Goal: Information Seeking & Learning: Learn about a topic

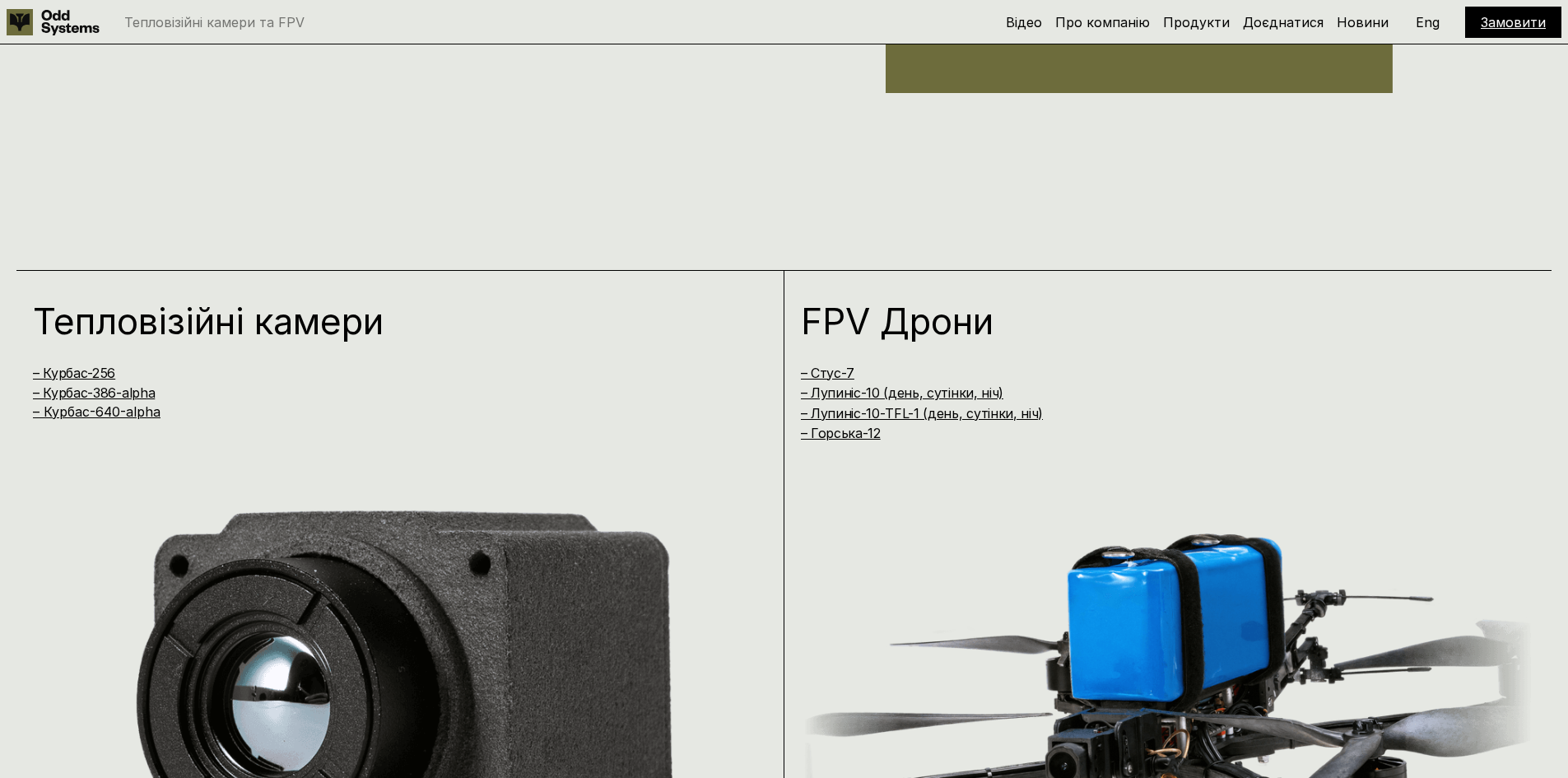
click at [120, 407] on link "– Курбас-640-alpha" at bounding box center [96, 412] width 128 height 17
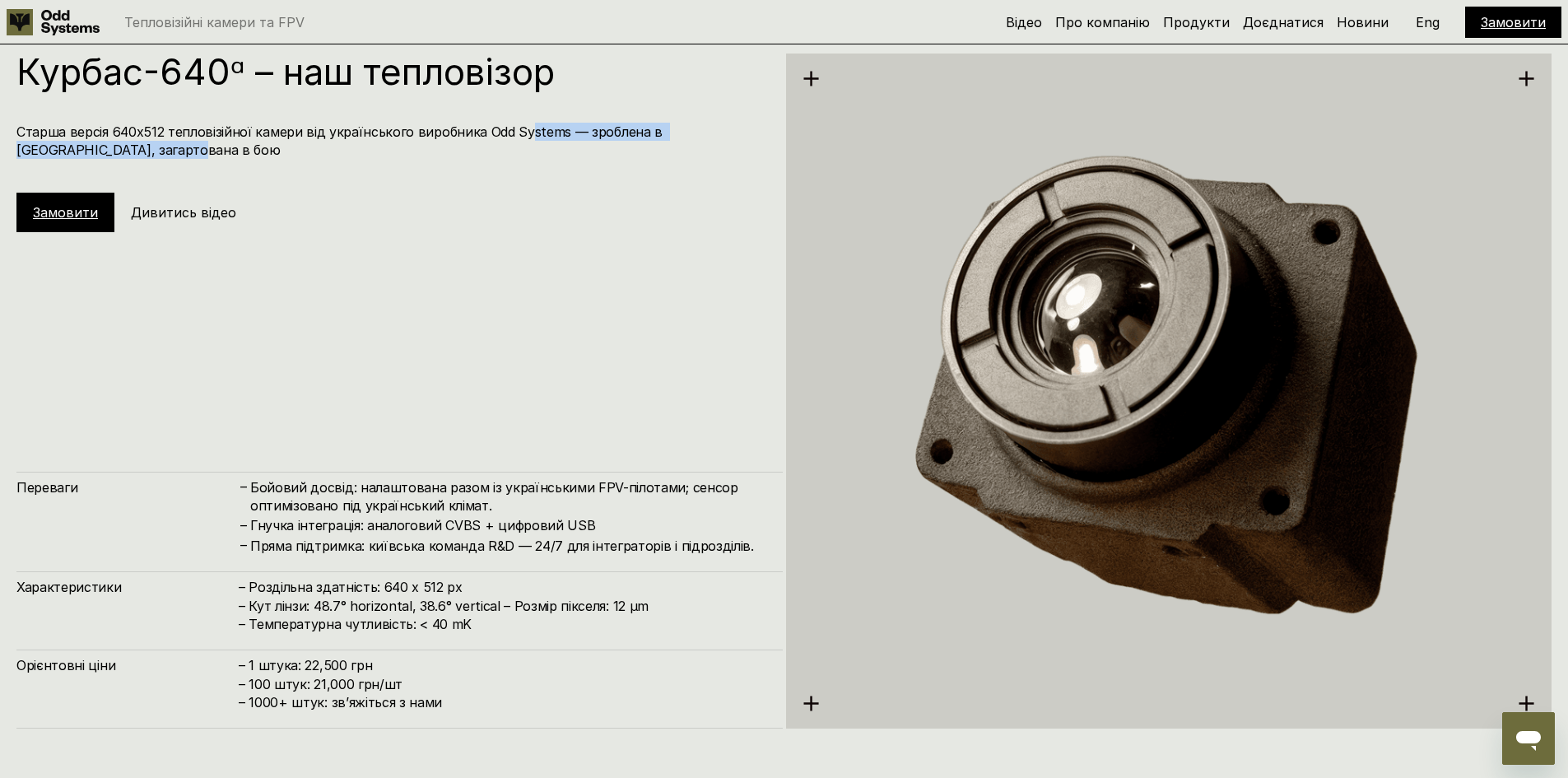
drag, startPoint x: 520, startPoint y: 134, endPoint x: 539, endPoint y: 151, distance: 25.5
click at [539, 151] on h4 "Старша версія 640х512 тепловізійної камери від українського виробника Odd Syste…" at bounding box center [392, 141] width 750 height 37
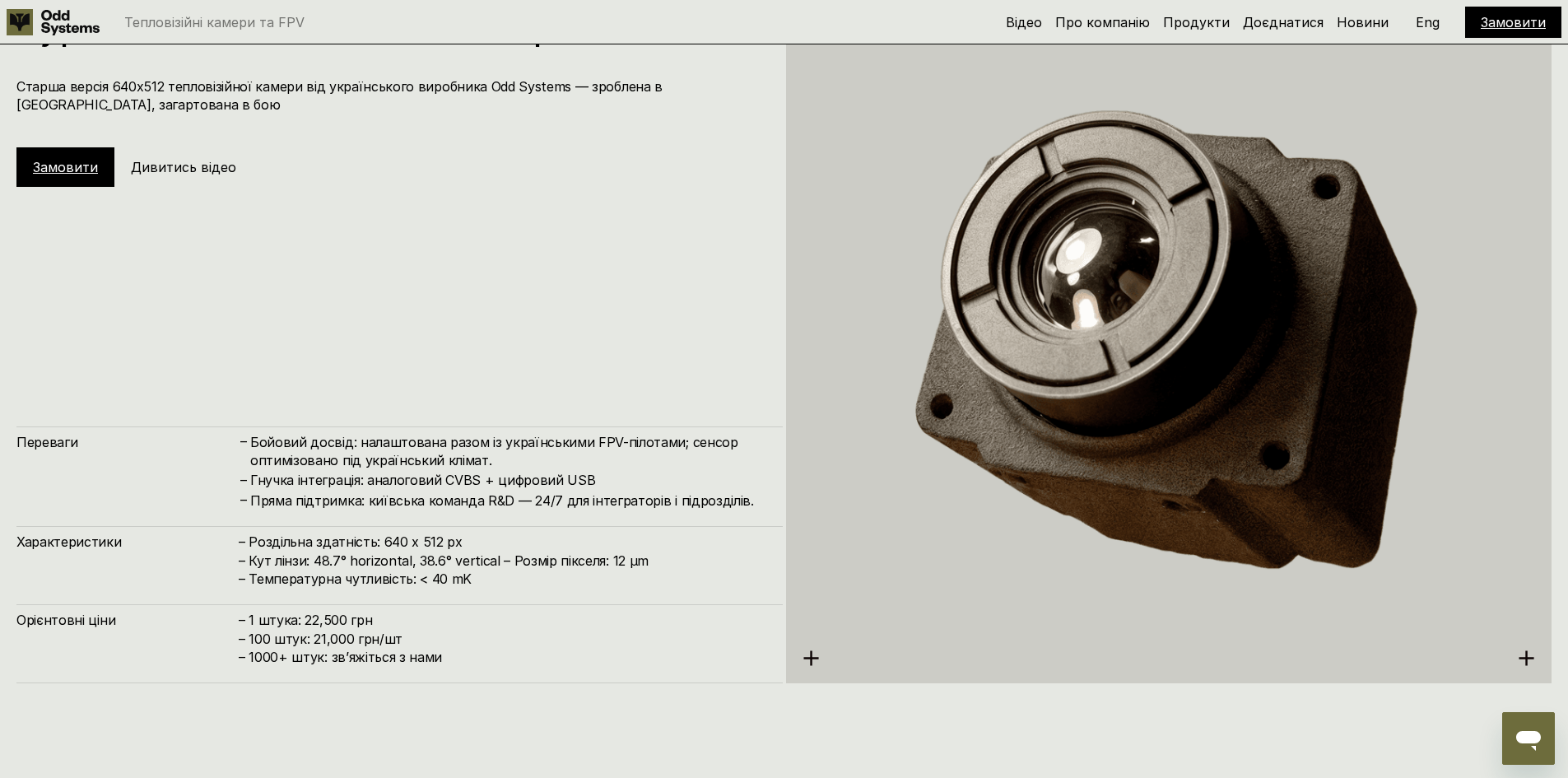
scroll to position [3970, 0]
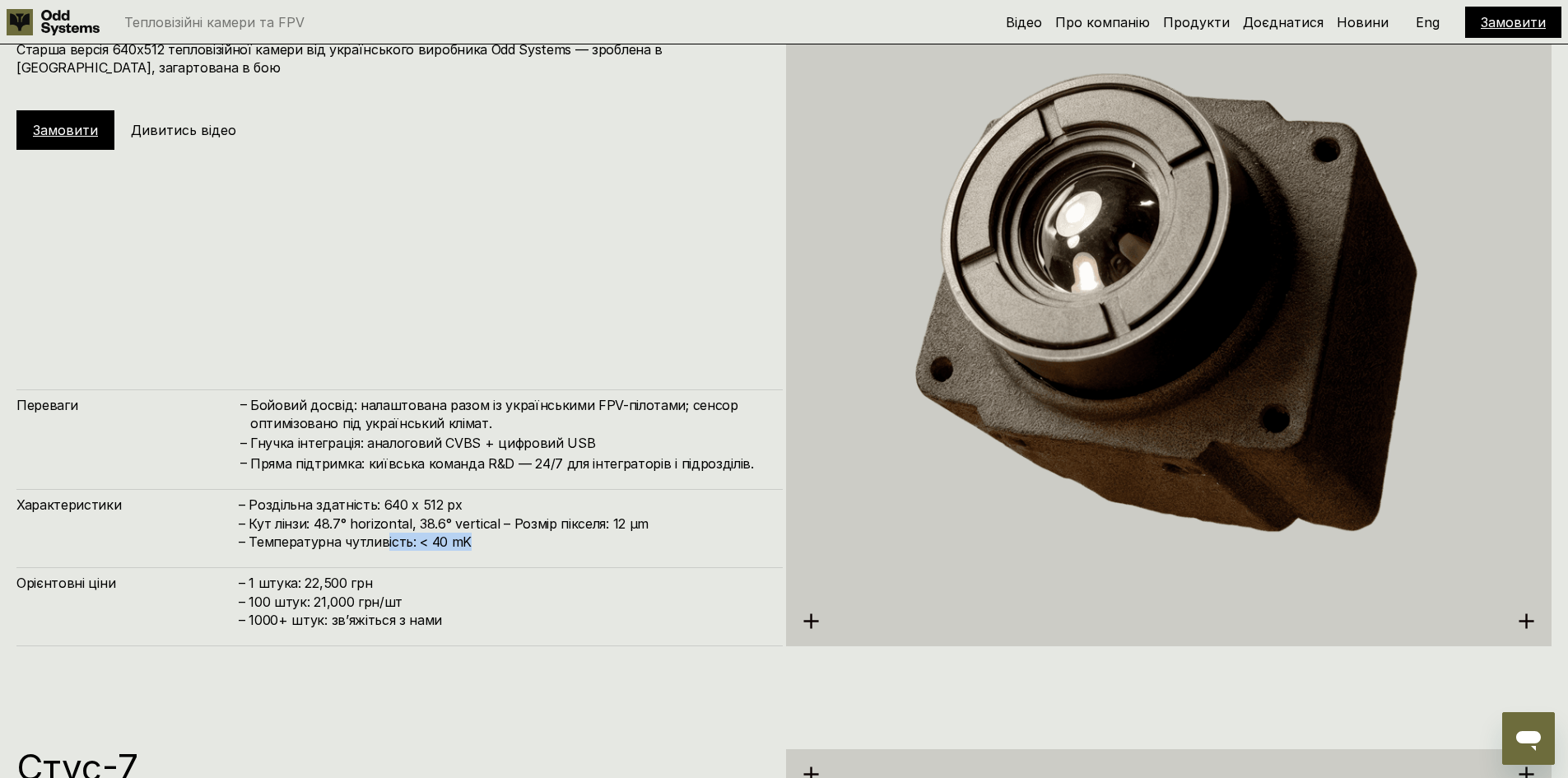
drag, startPoint x: 382, startPoint y: 541, endPoint x: 491, endPoint y: 539, distance: 109.0
click at [491, 539] on h4 "– Роздільна здатність: 640 x 512 px – Кут лінзи: 48.7° horizontal, 38.6° vertic…" at bounding box center [502, 524] width 528 height 55
drag, startPoint x: 362, startPoint y: 440, endPoint x: 551, endPoint y: 459, distance: 190.0
click at [551, 459] on div "– Бойовий досвід: налаштована разом із українськими FPV-пілотами; сенсор оптимі…" at bounding box center [502, 435] width 528 height 77
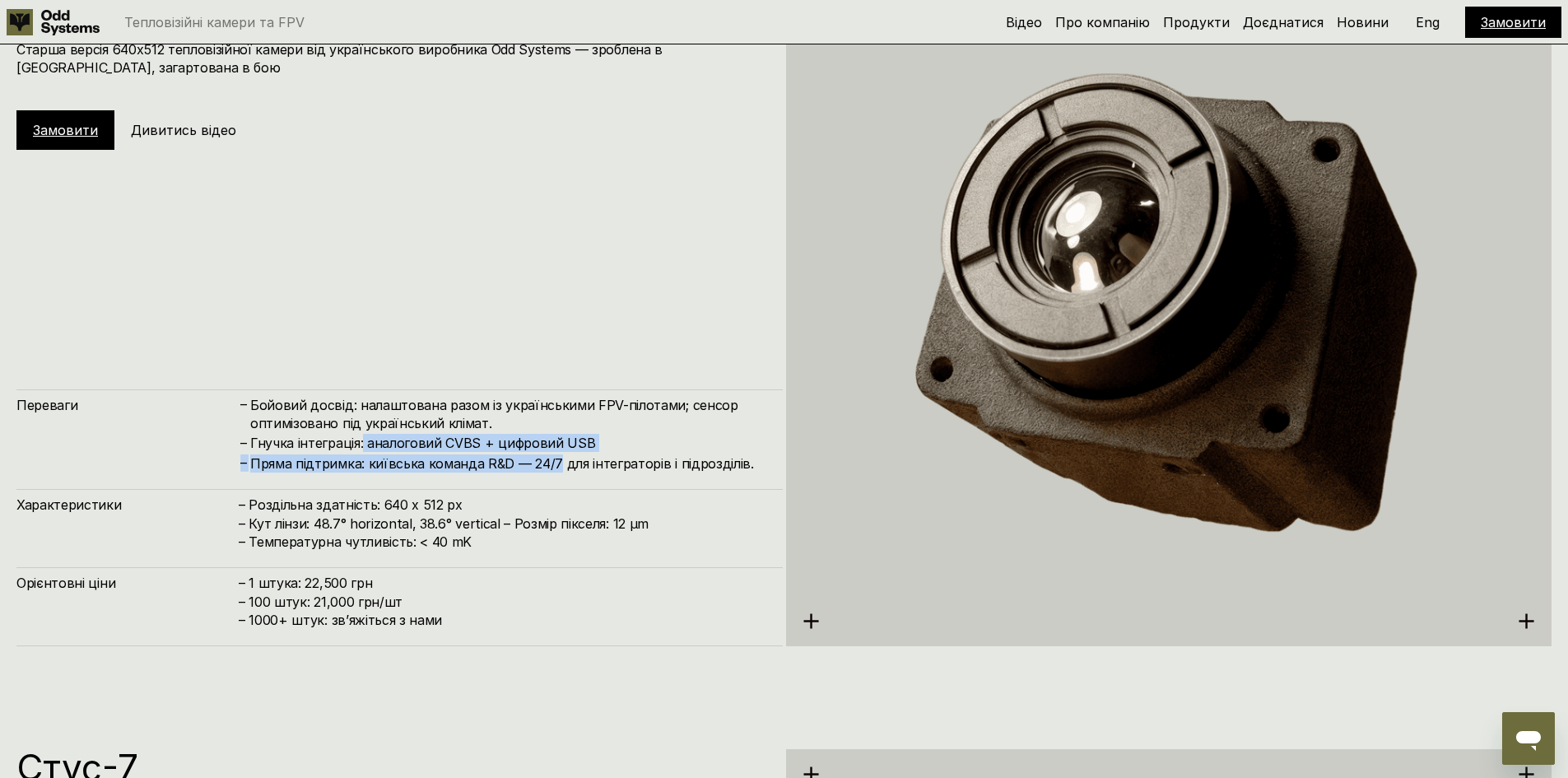
click at [551, 459] on h4 "Пряма підтримка: київська команда R&D — 24/7 для інтеграторів і підрозділів." at bounding box center [509, 463] width 517 height 18
click at [245, 689] on div "Курбас-640ᵅ – наш тепловізор Старша версія 640х512 тепловізійної камери від [DE…" at bounding box center [784, 307] width 1568 height 778
click at [247, 668] on div "Курбас-640ᵅ – наш тепловізор Старша версія 640х512 тепловізійної камери від [DE…" at bounding box center [784, 307] width 1568 height 778
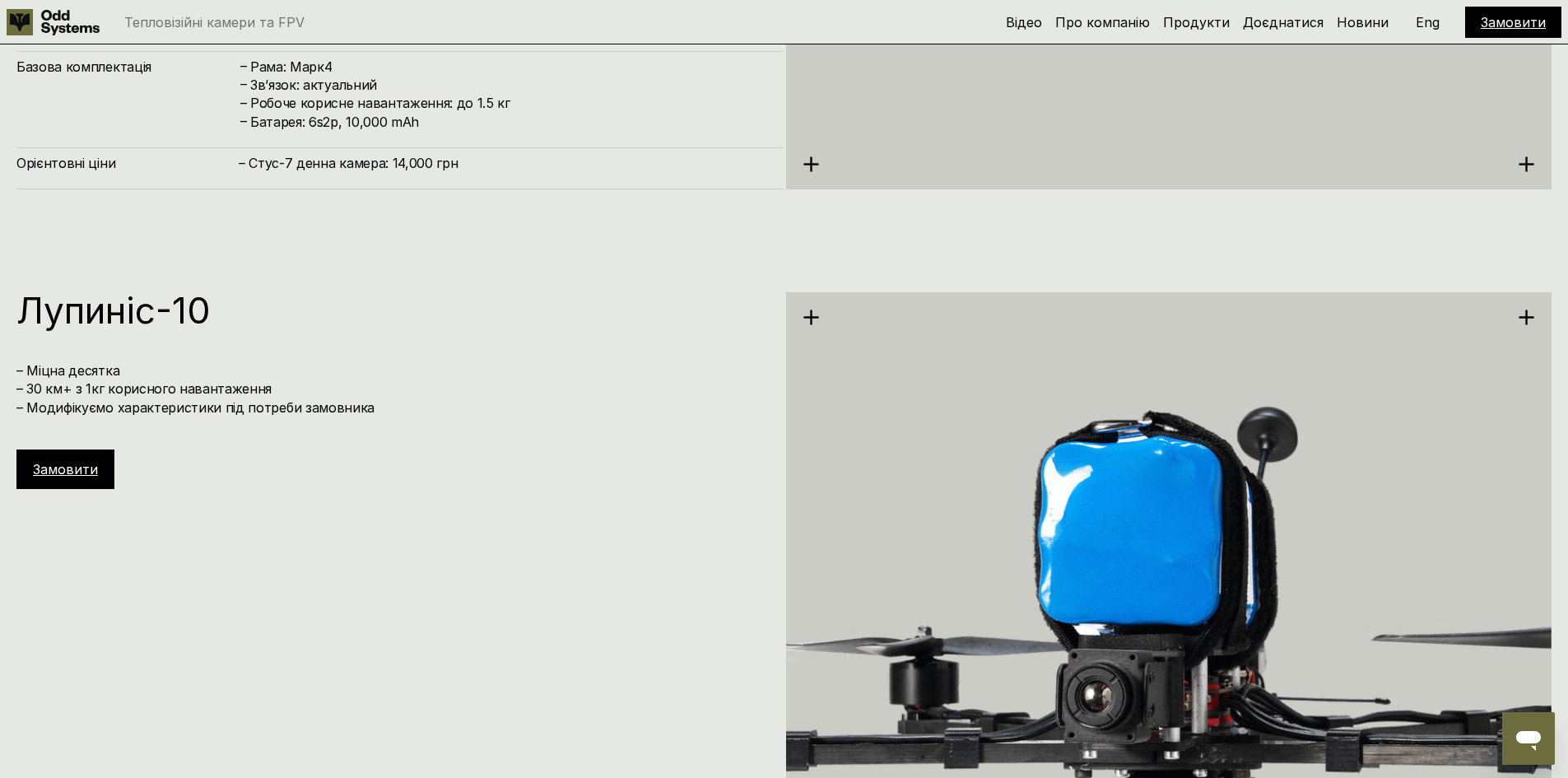
scroll to position [5535, 0]
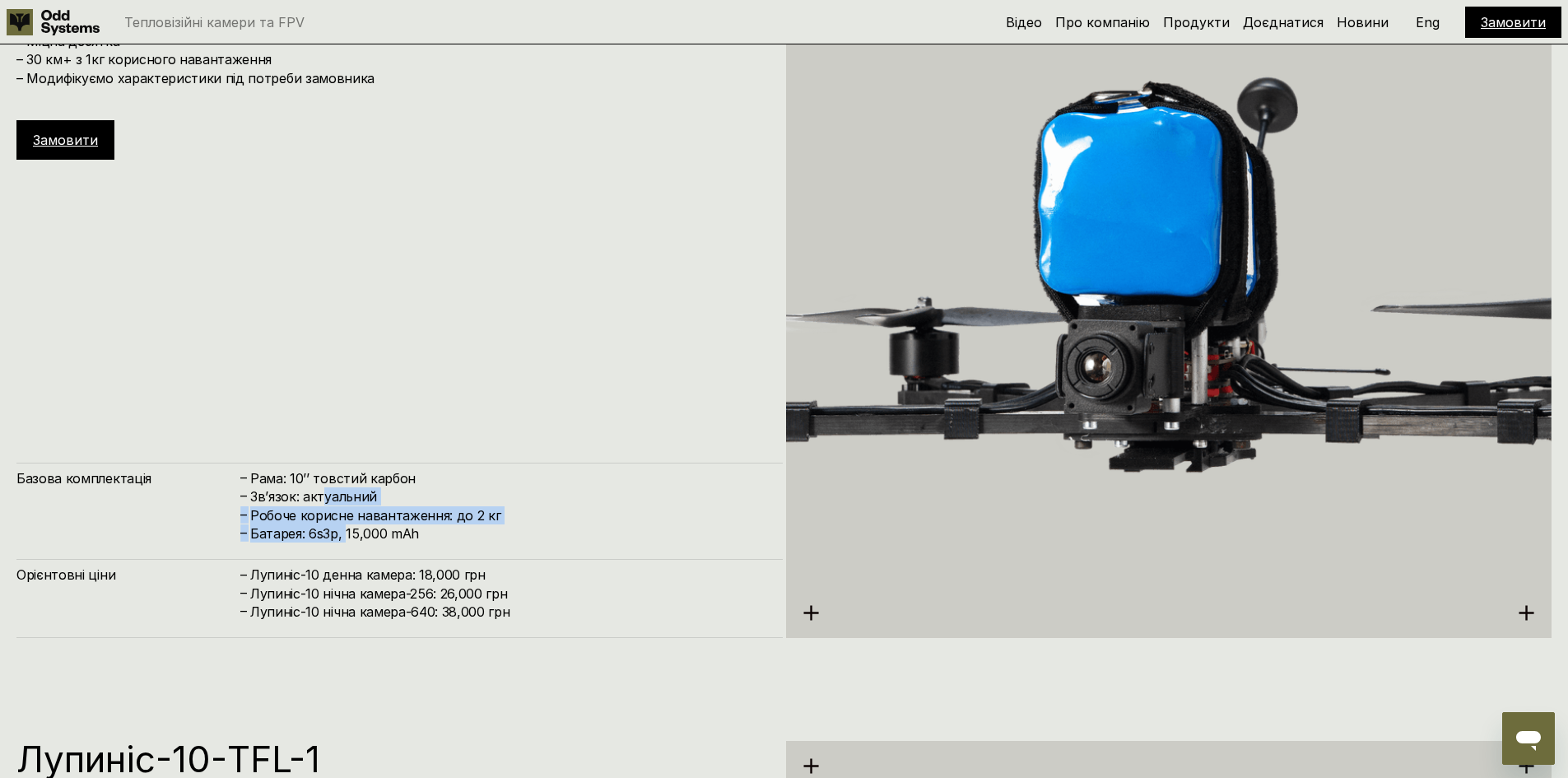
drag, startPoint x: 326, startPoint y: 502, endPoint x: 346, endPoint y: 537, distance: 40.3
click at [346, 537] on div "– Рама: 10’’ товстий карбон – Зв’язок: актуальний – Робоче корисне навантаження…" at bounding box center [502, 506] width 528 height 74
click at [346, 537] on h4 "Батарея: 6s3p, 15,000 mAh" at bounding box center [509, 534] width 517 height 18
drag, startPoint x: 321, startPoint y: 535, endPoint x: 343, endPoint y: 537, distance: 22.1
click at [343, 537] on h4 "Батарея: 6s3p, 15,000 mAh" at bounding box center [509, 534] width 517 height 18
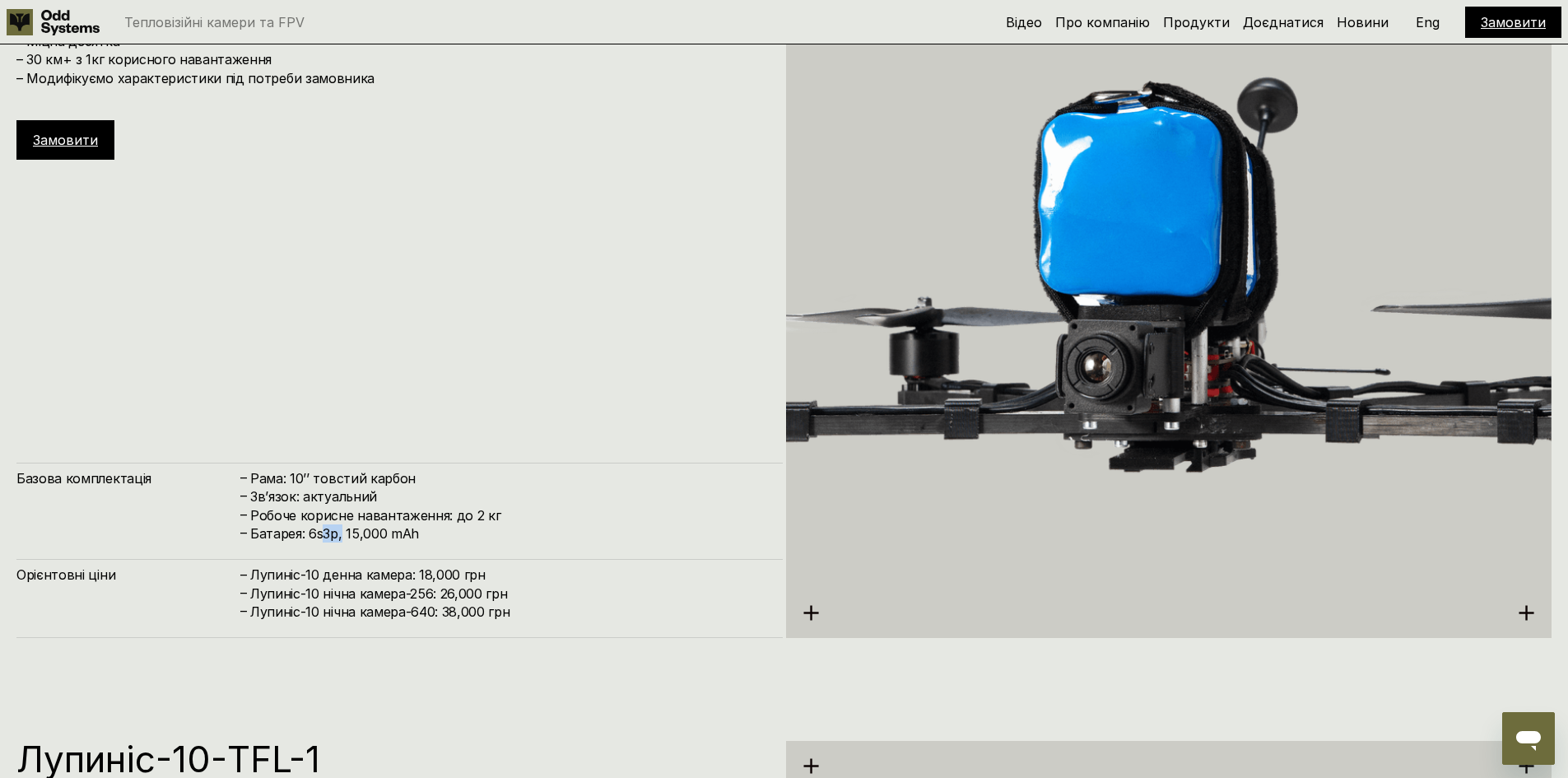
click at [343, 537] on h4 "Батарея: 6s3p, 15,000 mAh" at bounding box center [509, 534] width 517 height 18
drag, startPoint x: 348, startPoint y: 538, endPoint x: 404, endPoint y: 544, distance: 56.3
click at [404, 544] on div "Базова комплектація – Рама: 10’’ товстий карбон – Зв’язок: актуальний – Робоче …" at bounding box center [400, 549] width 766 height 175
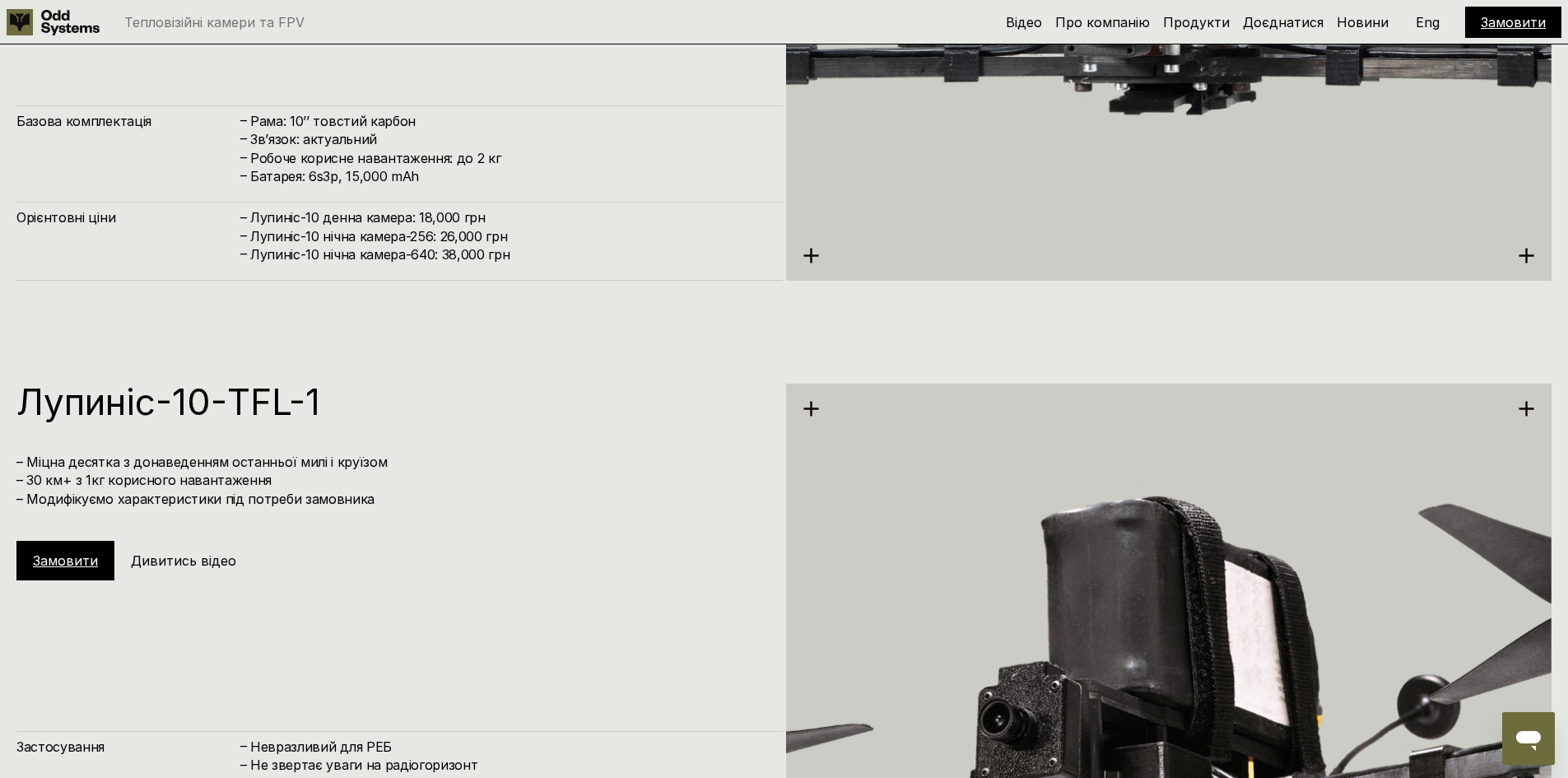
scroll to position [5947, 0]
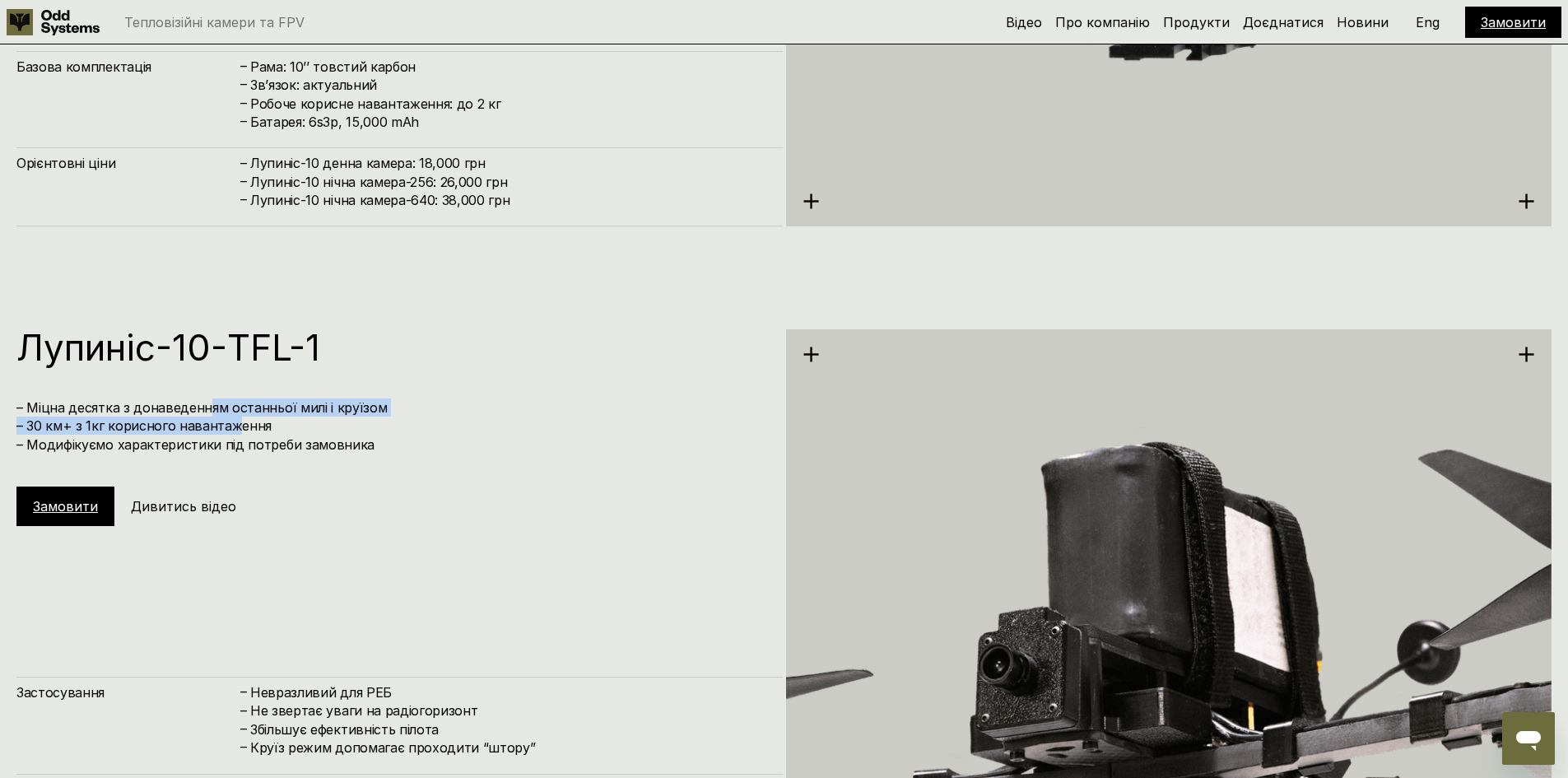
drag, startPoint x: 206, startPoint y: 409, endPoint x: 233, endPoint y: 429, distance: 33.6
click at [233, 429] on h4 "– Міцна десятка з донаведенням останньої милі і круїзом – 30 км+ з 1кг корисног…" at bounding box center [392, 427] width 750 height 55
drag, startPoint x: 243, startPoint y: 414, endPoint x: 259, endPoint y: 433, distance: 24.8
click at [259, 433] on h4 "– Міцна десятка з донаведенням останньої милі і круїзом – 30 км+ з 1кг корисног…" at bounding box center [392, 427] width 750 height 55
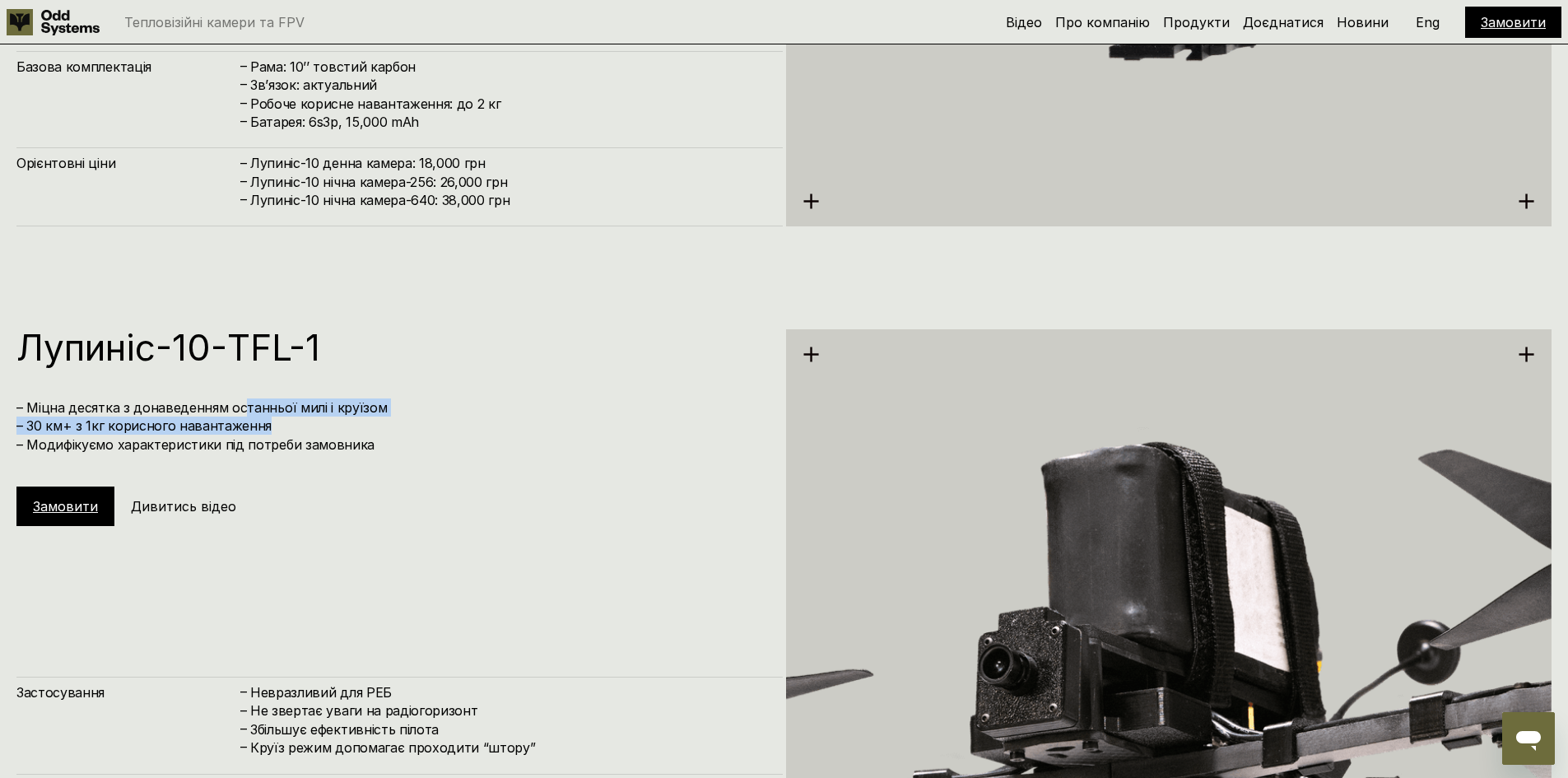
click at [259, 433] on h4 "– Міцна десятка з донаведенням останньої милі і круїзом – 30 км+ з 1кг корисног…" at bounding box center [392, 427] width 750 height 55
click at [1433, 24] on p "Eng" at bounding box center [1428, 22] width 24 height 13
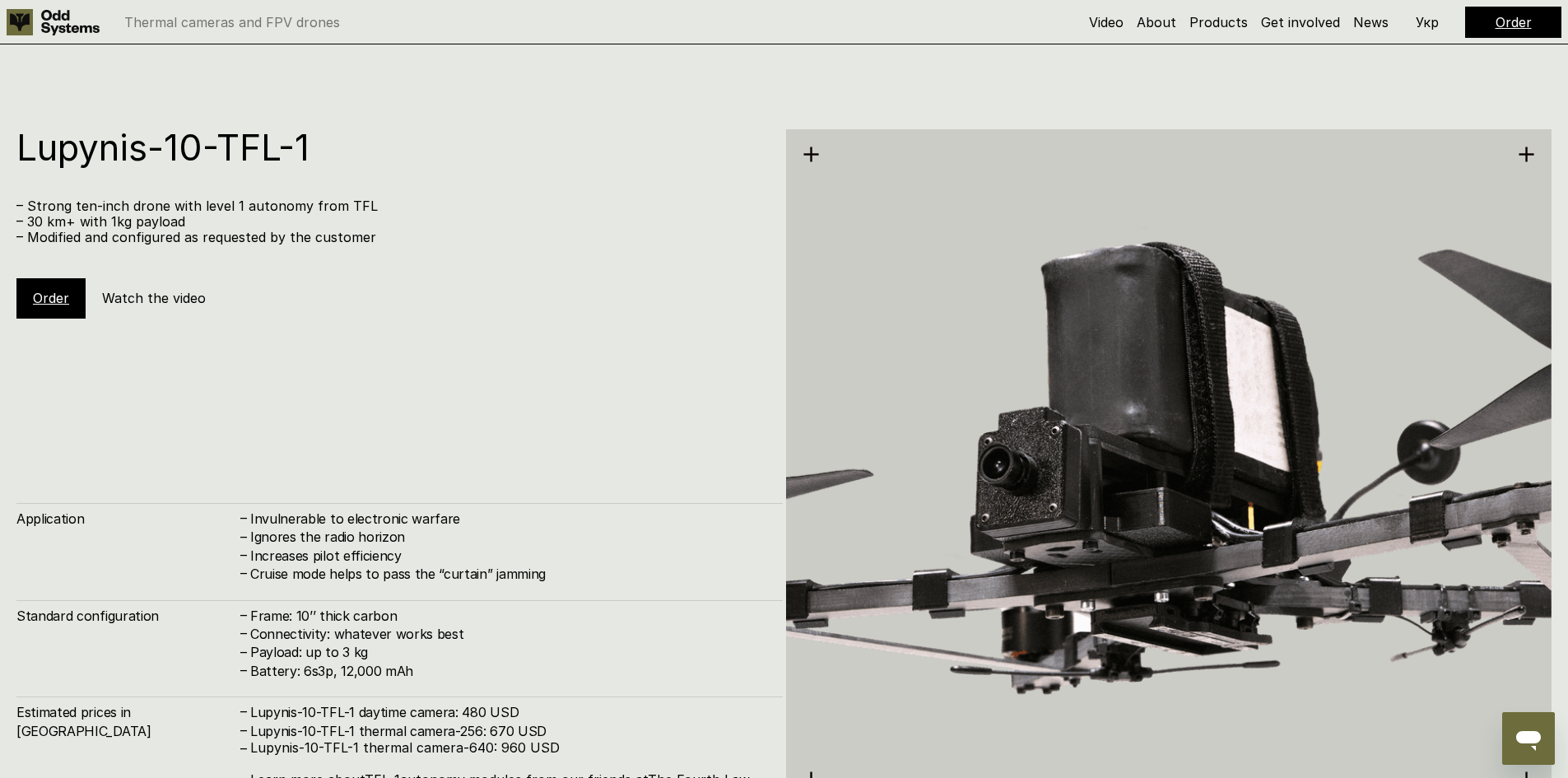
scroll to position [6175, 0]
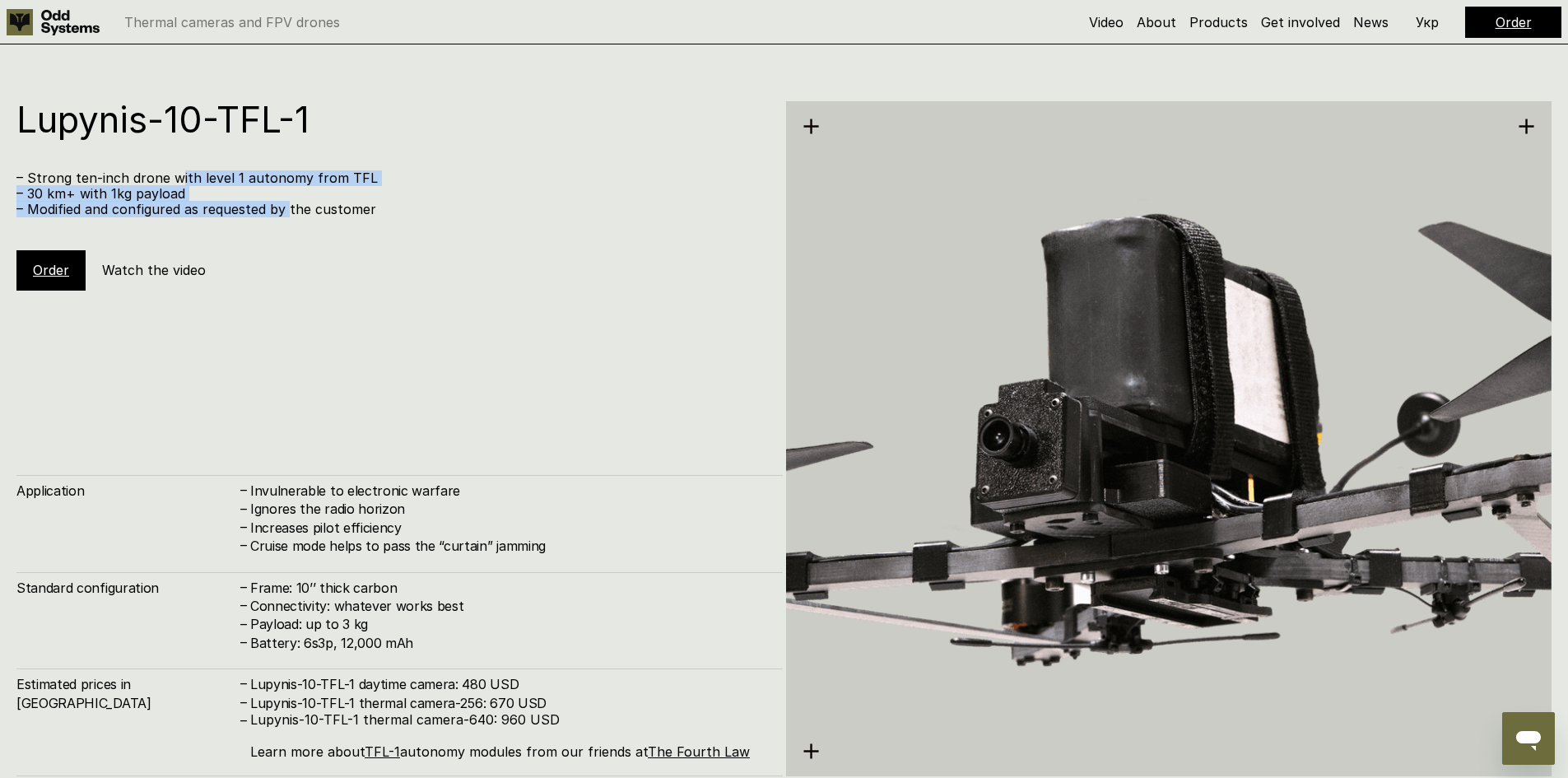
drag, startPoint x: 175, startPoint y: 177, endPoint x: 287, endPoint y: 206, distance: 115.7
click at [287, 206] on div "– Strong ten-inch drone with level 1 autonomy from TFL – 30 km+ with 1kg payloa…" at bounding box center [392, 194] width 750 height 48
click at [287, 206] on p "– Modified and configured as requested by the customer" at bounding box center [392, 210] width 750 height 16
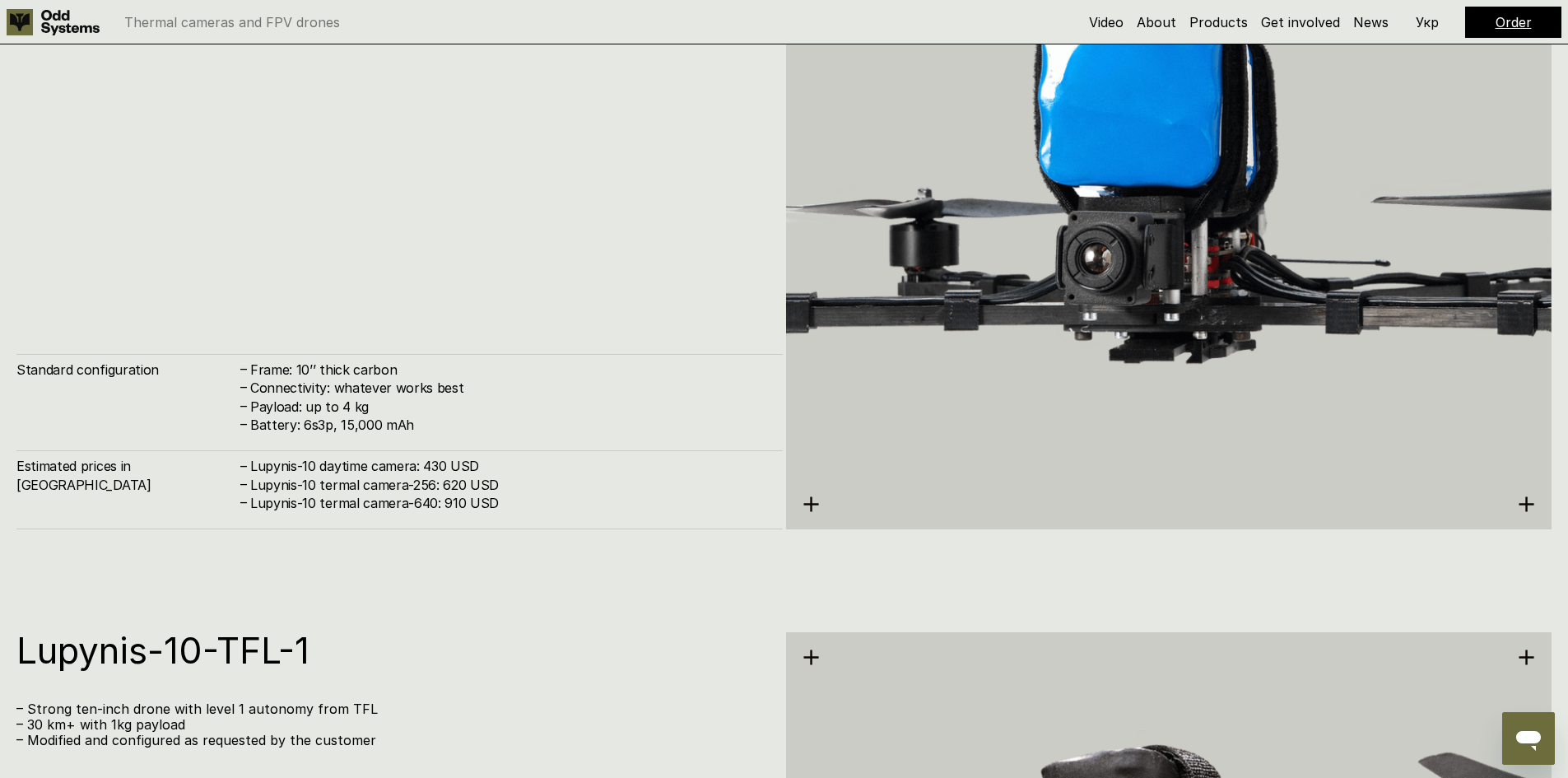
scroll to position [5928, 0]
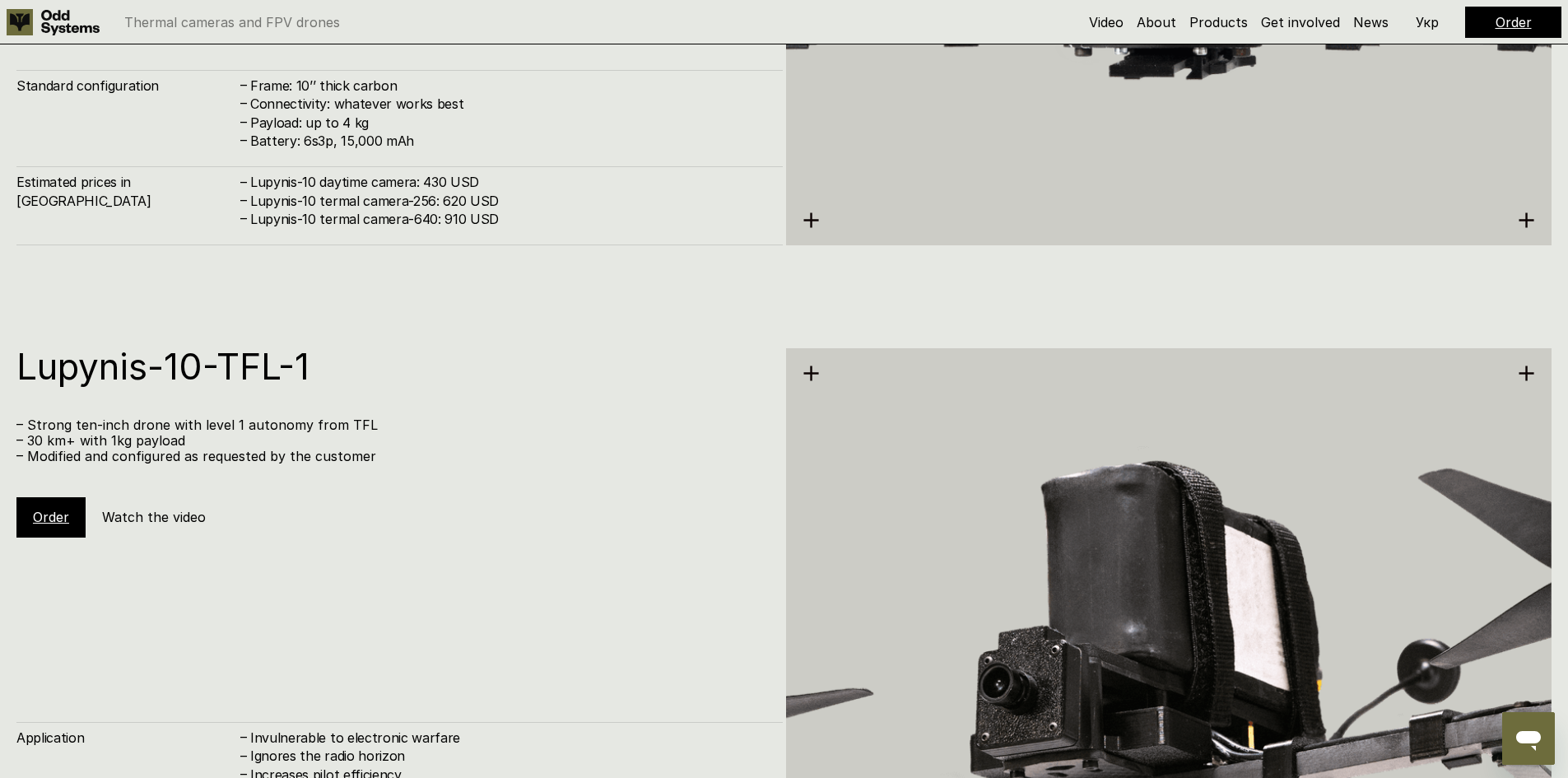
click at [301, 360] on h1 "Lupynis-10-TFL-1" at bounding box center [392, 366] width 750 height 37
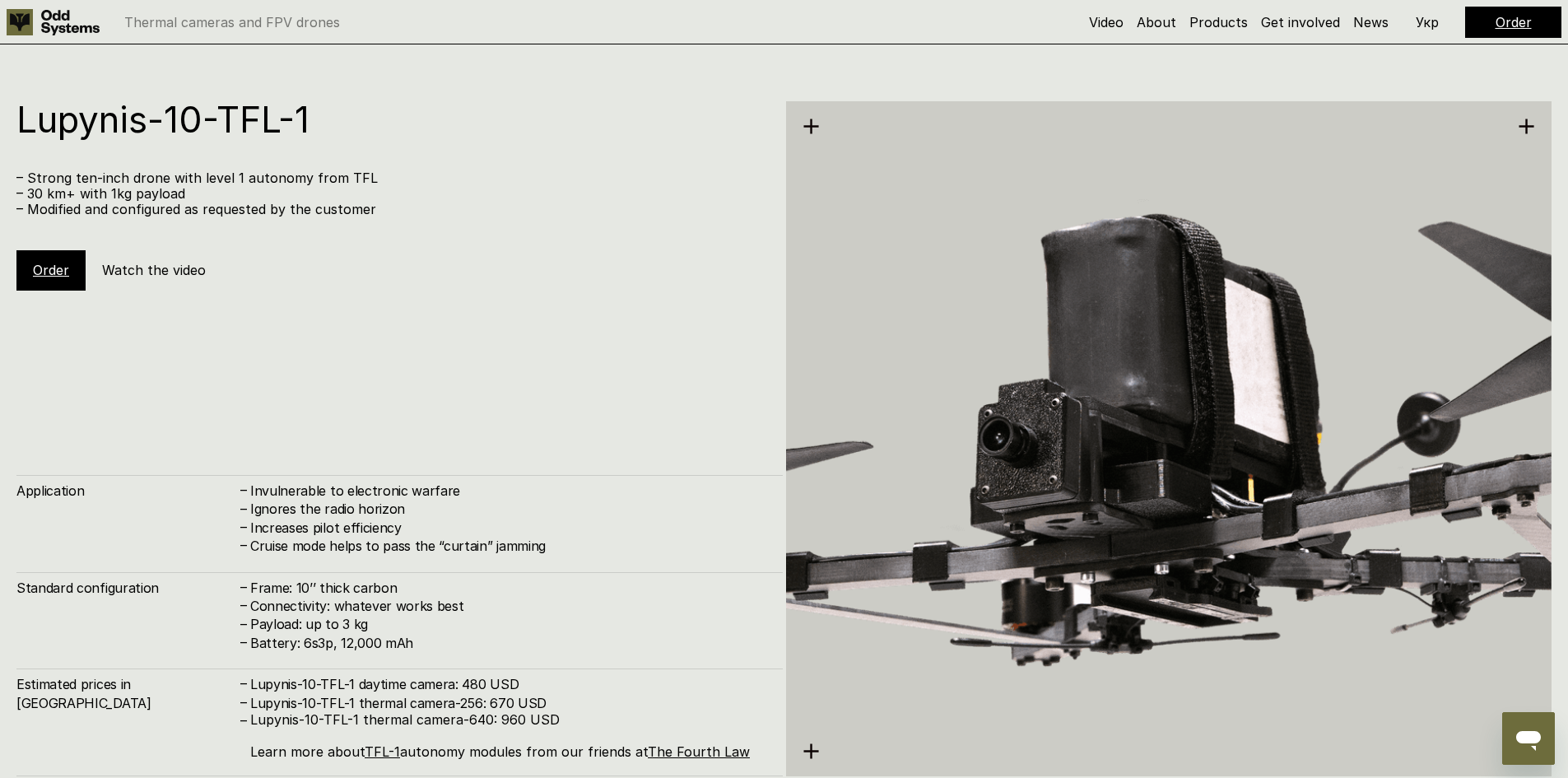
click at [599, 462] on div "Lupynis-10-TFL-1 – Strong ten-inch drone with level 1 autonomy from TFL – 30 km…" at bounding box center [400, 438] width 766 height 675
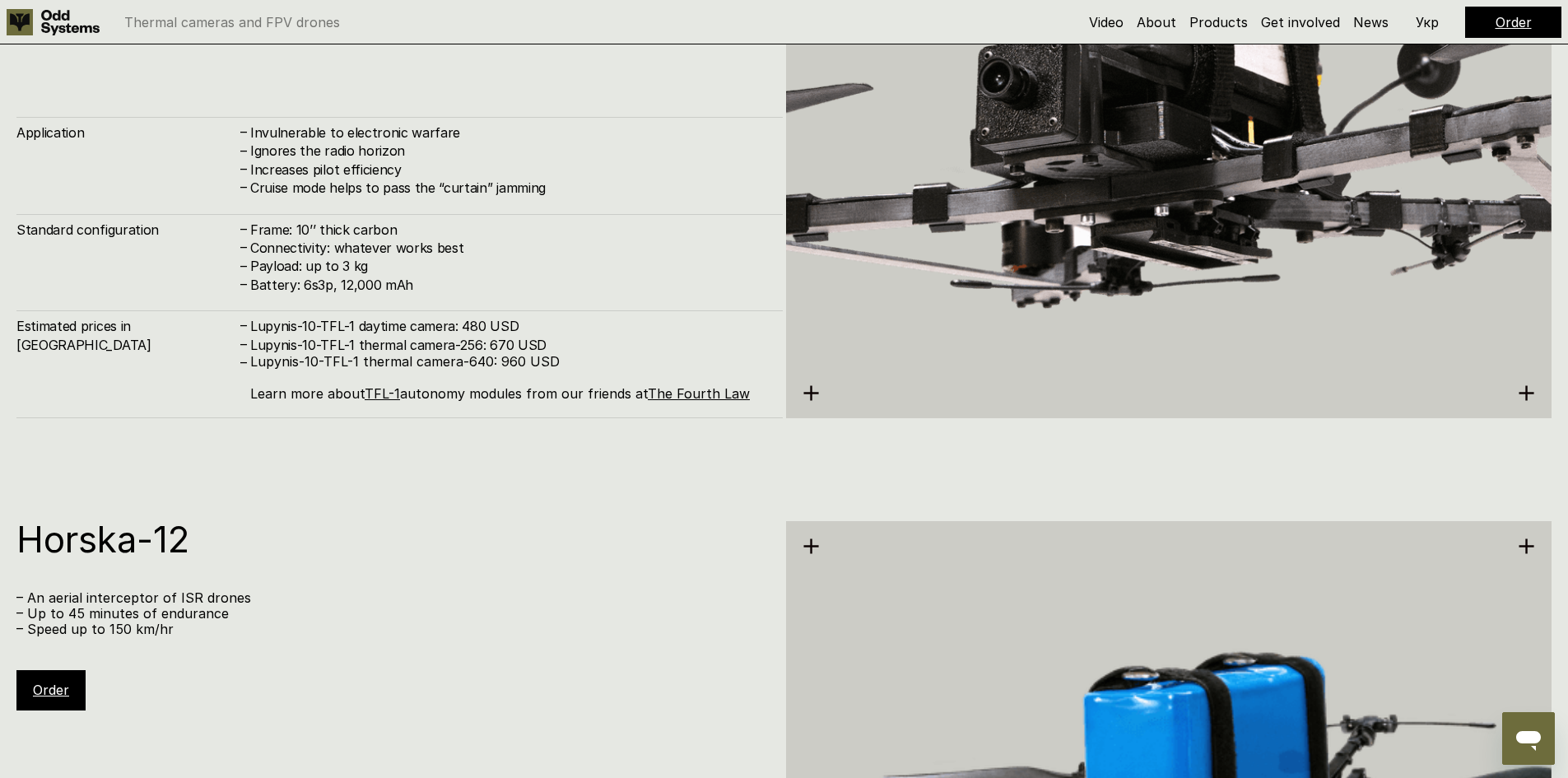
scroll to position [6504, 0]
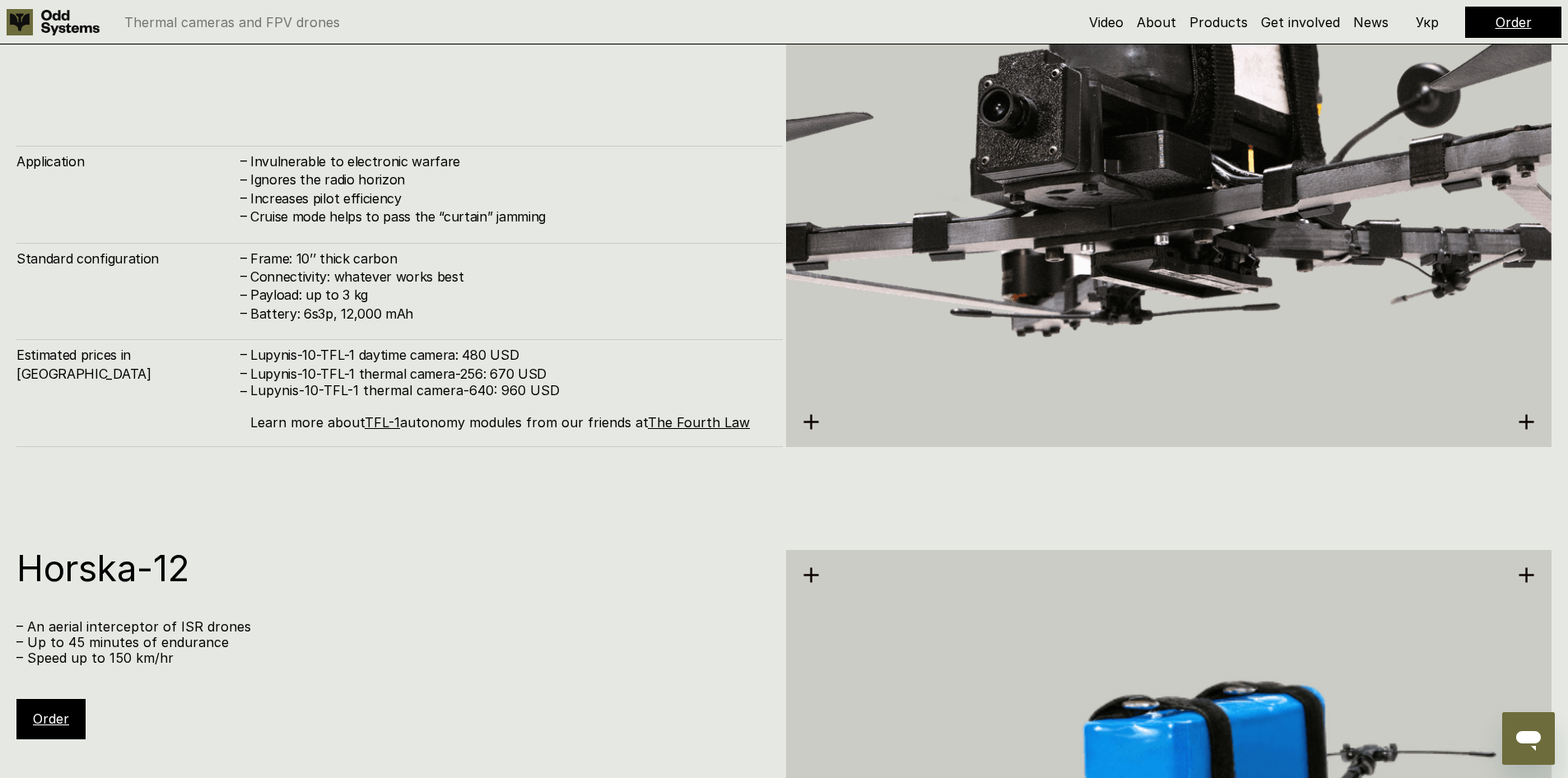
click at [1426, 17] on p "Укр" at bounding box center [1427, 22] width 23 height 13
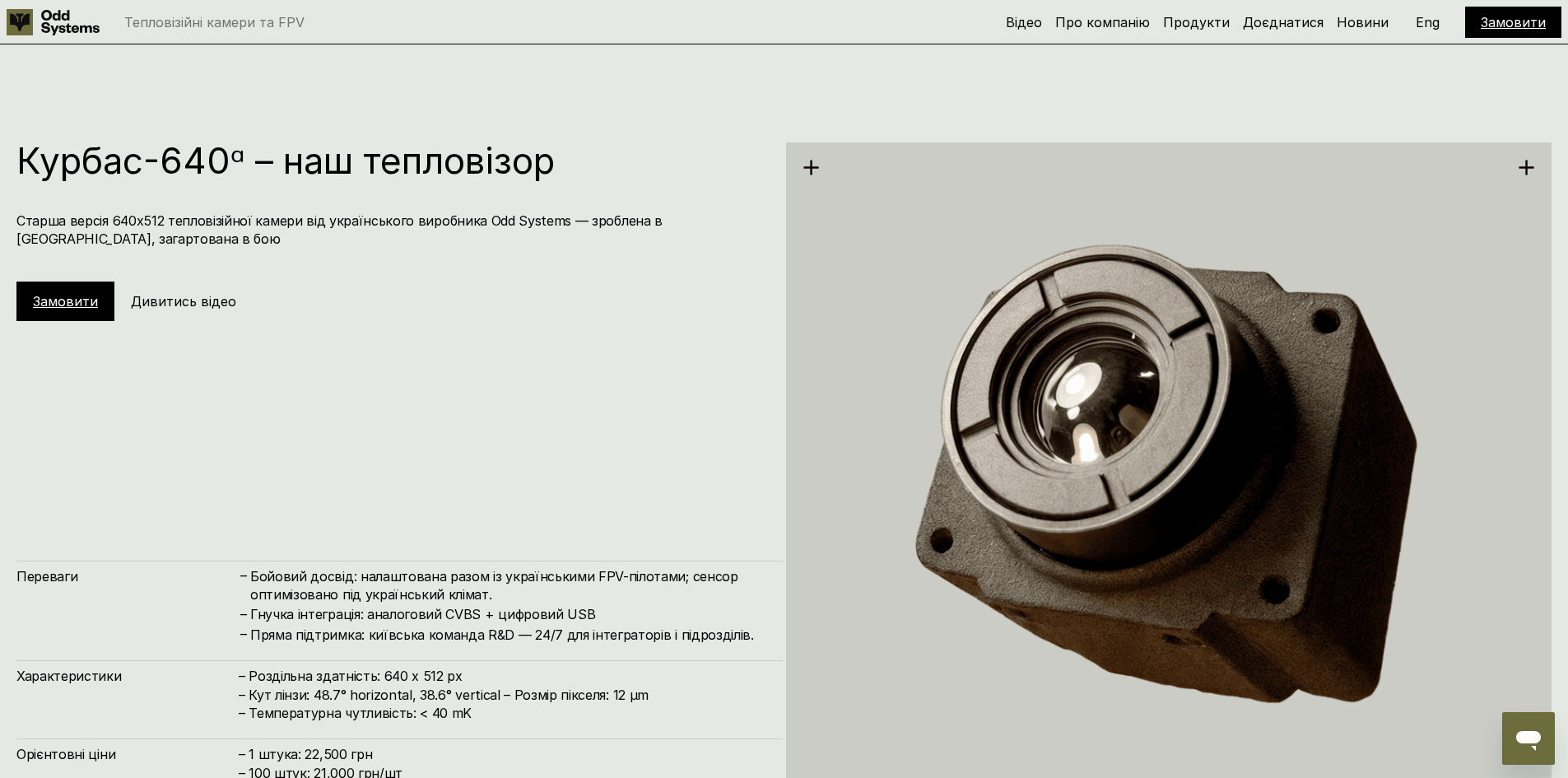
scroll to position [3951, 0]
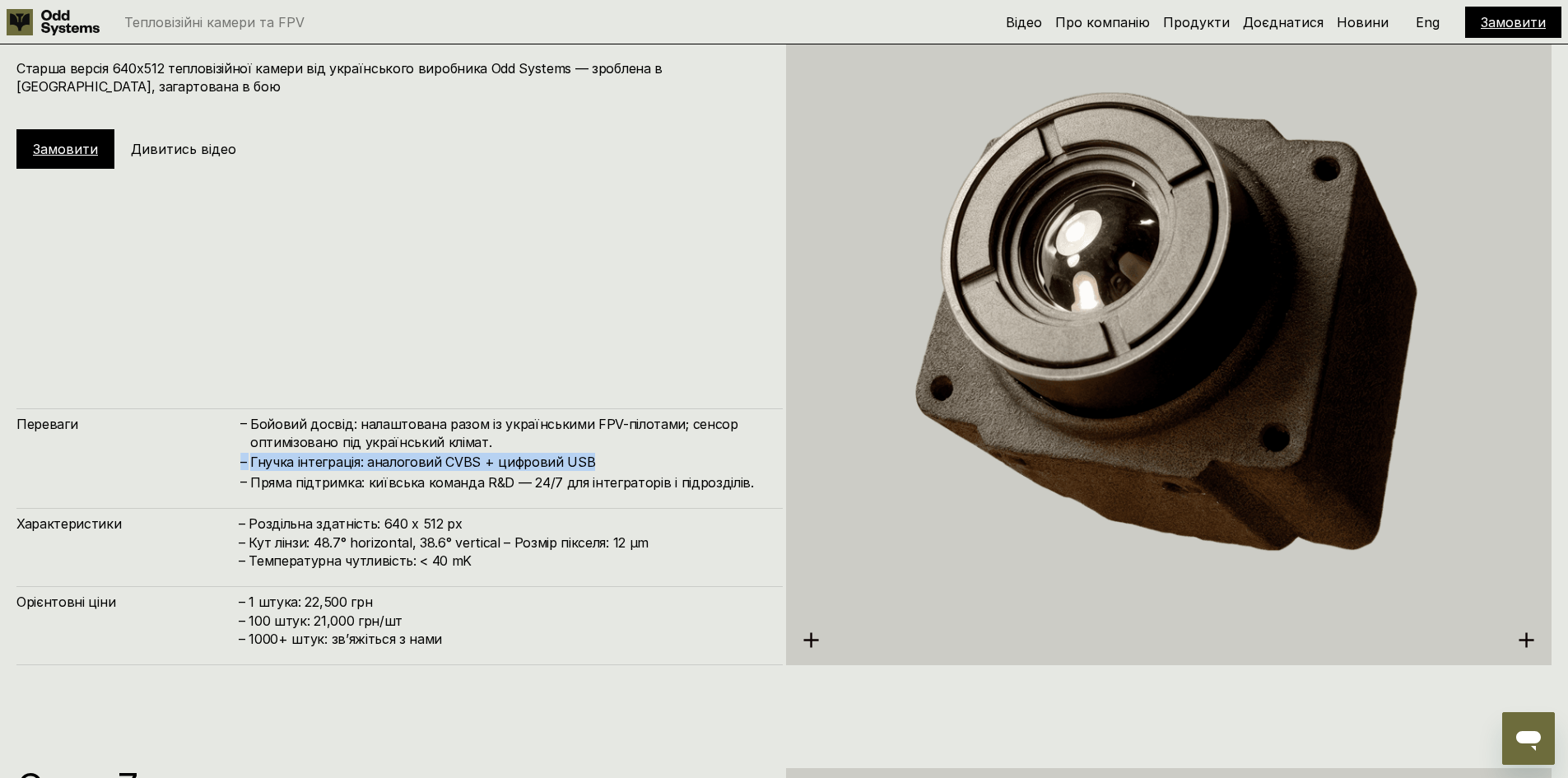
drag, startPoint x: 587, startPoint y: 466, endPoint x: 207, endPoint y: 469, distance: 380.0
click at [207, 469] on div "Переваги – Бойовий досвід: налаштована разом із українськими FPV-пілотами; сенс…" at bounding box center [400, 450] width 766 height 84
copy div "– Гнучка інтеграція: аналоговий CVBS + цифровий USB"
